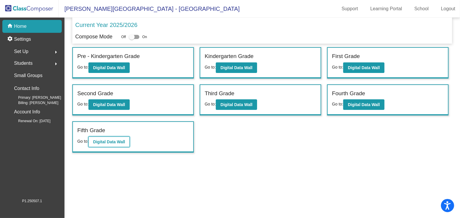
click at [108, 140] on b "Digital Data Wall" at bounding box center [109, 141] width 32 height 5
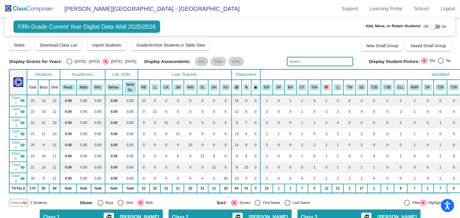
click at [313, 63] on input "text" at bounding box center [320, 61] width 66 height 9
type input "[PERSON_NAME]"
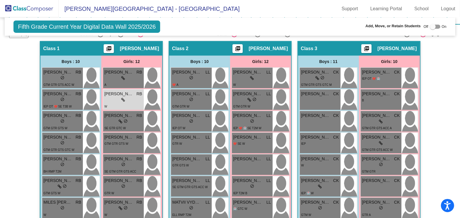
scroll to position [167, 0]
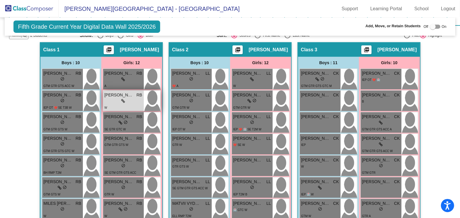
click at [124, 98] on div "lock do_not_disturb_alt" at bounding box center [123, 101] width 38 height 6
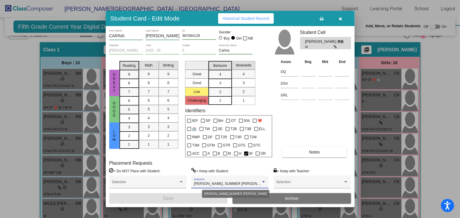
click at [263, 180] on div at bounding box center [263, 182] width 5 height 4
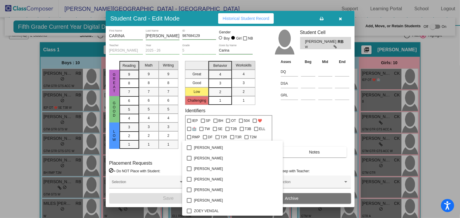
scroll to position [1561, 0]
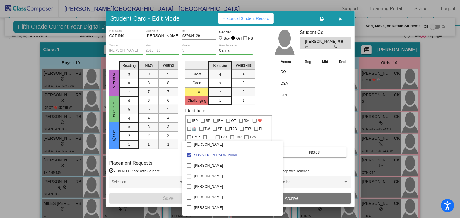
click at [306, 131] on div at bounding box center [230, 109] width 460 height 218
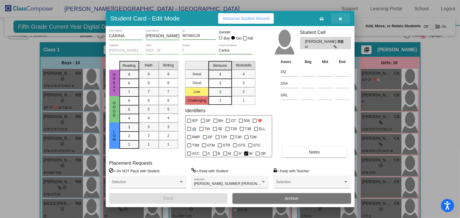
click at [339, 18] on icon "button" at bounding box center [340, 19] width 3 height 4
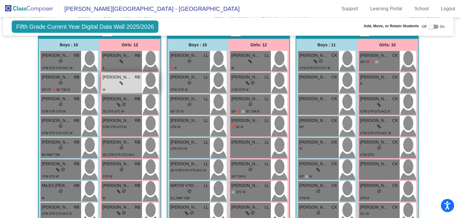
scroll to position [185, 2]
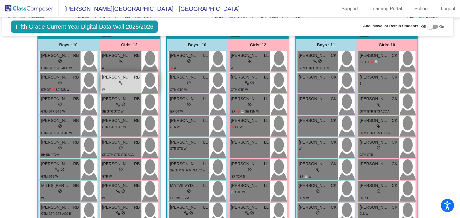
click at [129, 81] on div "lock do_not_disturb_alt" at bounding box center [121, 83] width 38 height 6
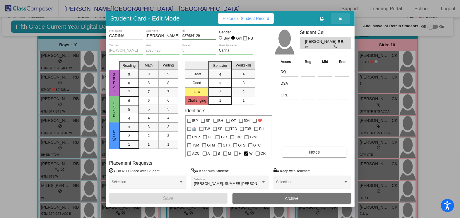
click at [342, 19] on icon "button" at bounding box center [340, 19] width 3 height 4
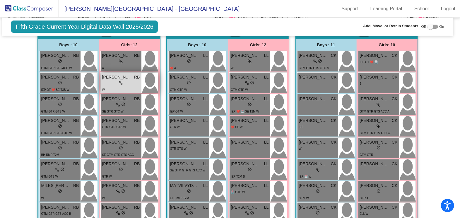
click at [129, 76] on span "[PERSON_NAME]" at bounding box center [116, 77] width 29 height 6
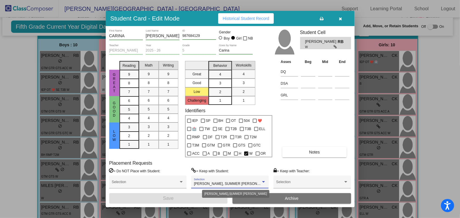
click at [265, 179] on div "[PERSON_NAME], SUMMER [PERSON_NAME] Selection" at bounding box center [230, 183] width 72 height 11
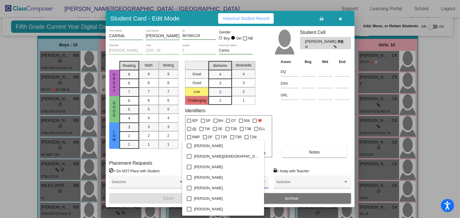
scroll to position [552, 0]
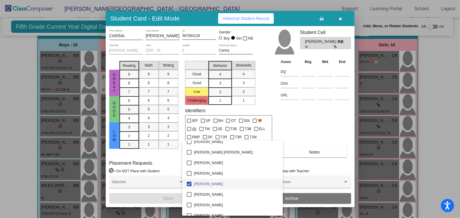
click at [286, 129] on div at bounding box center [230, 109] width 460 height 218
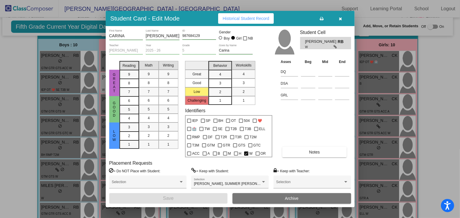
click at [451, 62] on div at bounding box center [230, 109] width 460 height 218
